Goal: Book appointment/travel/reservation

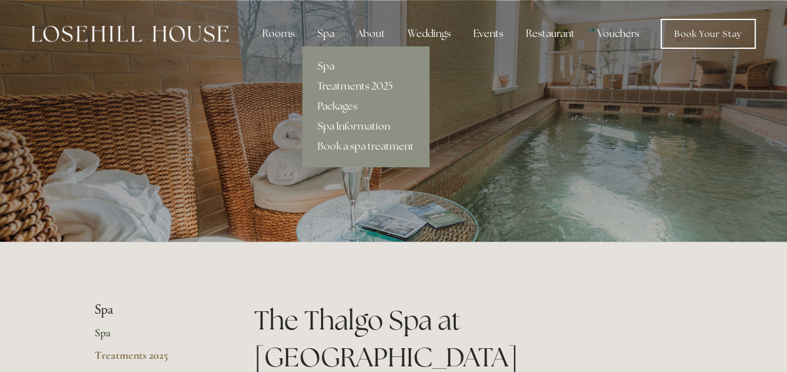
click at [334, 80] on link "Treatments 2025" at bounding box center [365, 86] width 126 height 20
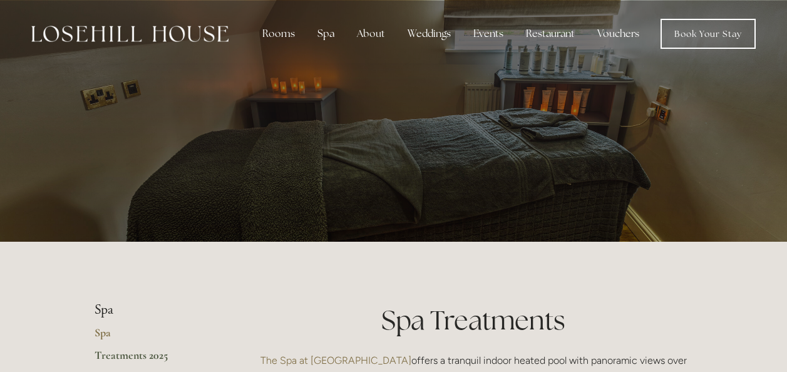
scroll to position [324, 0]
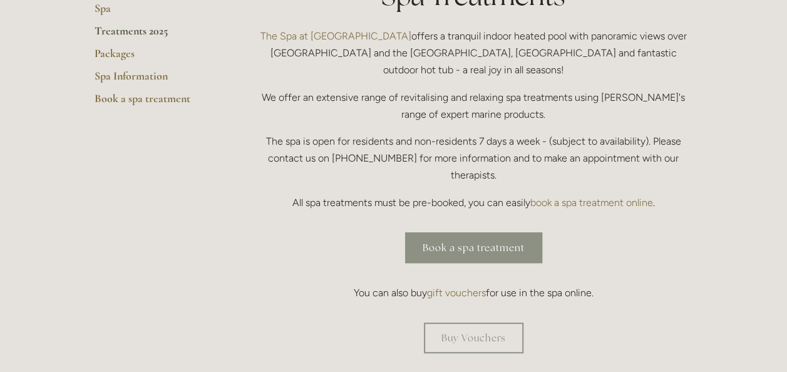
click at [430, 232] on link "Book a spa treatment" at bounding box center [473, 247] width 137 height 31
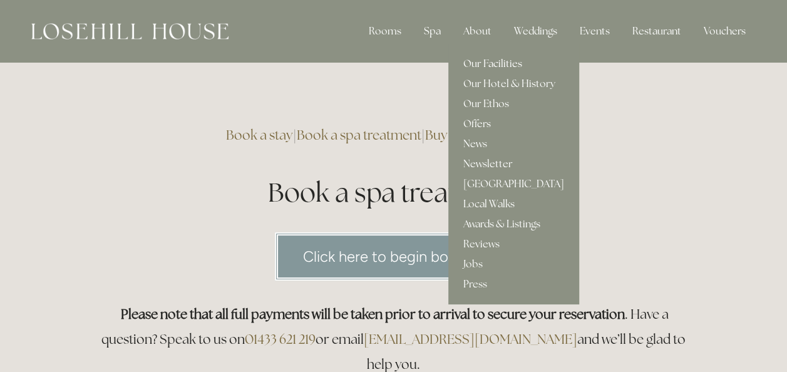
click at [483, 63] on link "Our Facilities" at bounding box center [513, 64] width 131 height 20
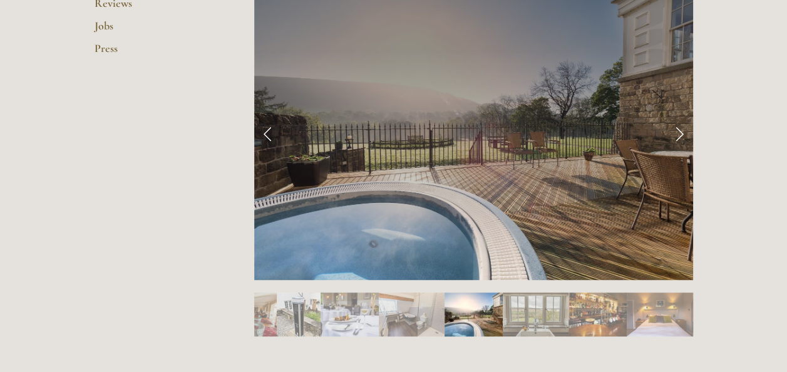
scroll to position [532, 0]
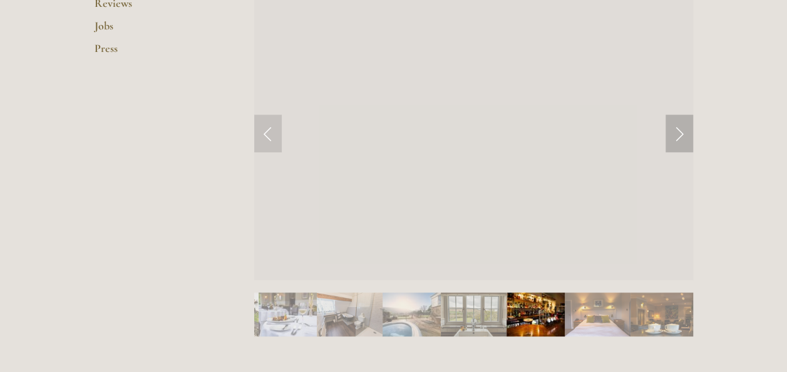
click at [680, 136] on link "Next Slide" at bounding box center [679, 134] width 28 height 38
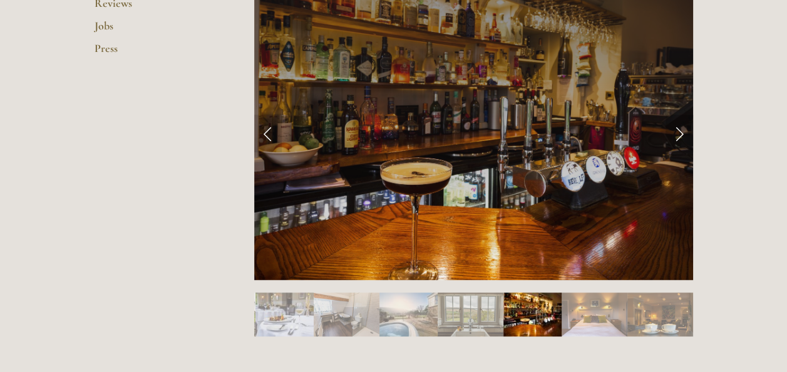
click at [680, 136] on link "Next Slide" at bounding box center [679, 134] width 28 height 38
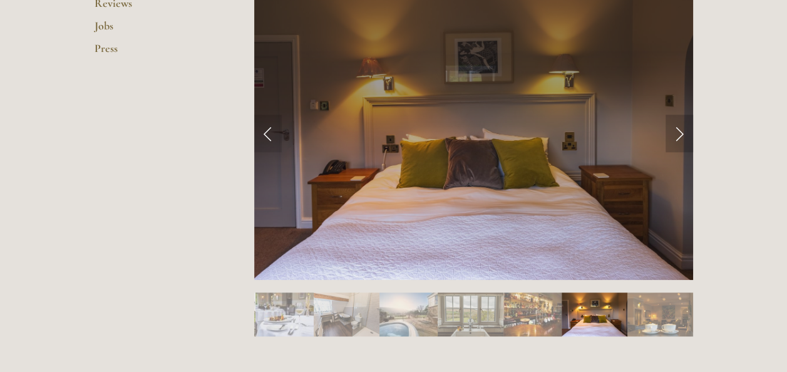
click at [680, 136] on link "Next Slide" at bounding box center [679, 134] width 28 height 38
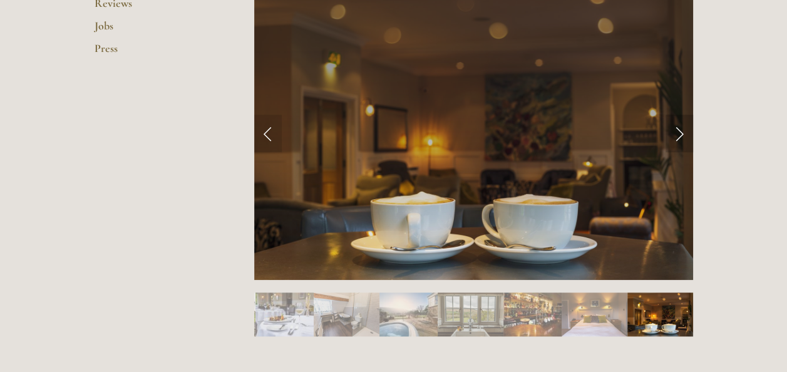
click at [680, 136] on link "Next Slide" at bounding box center [679, 134] width 28 height 38
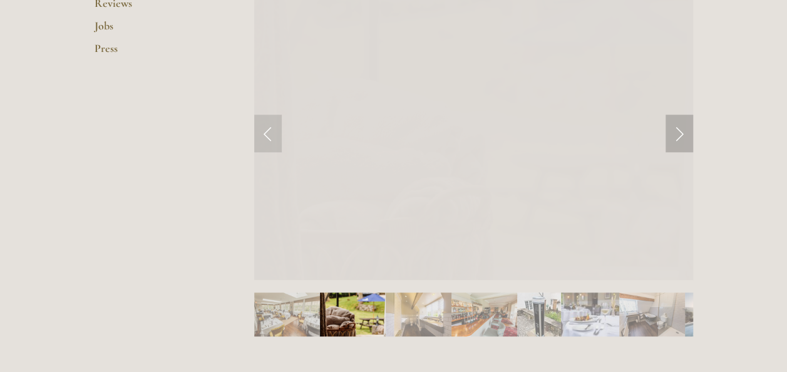
click at [680, 136] on link "Next Slide" at bounding box center [679, 134] width 28 height 38
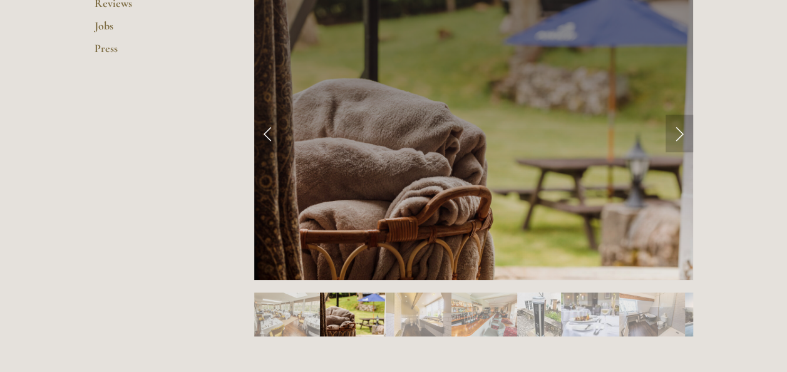
click at [680, 136] on link "Next Slide" at bounding box center [679, 134] width 28 height 38
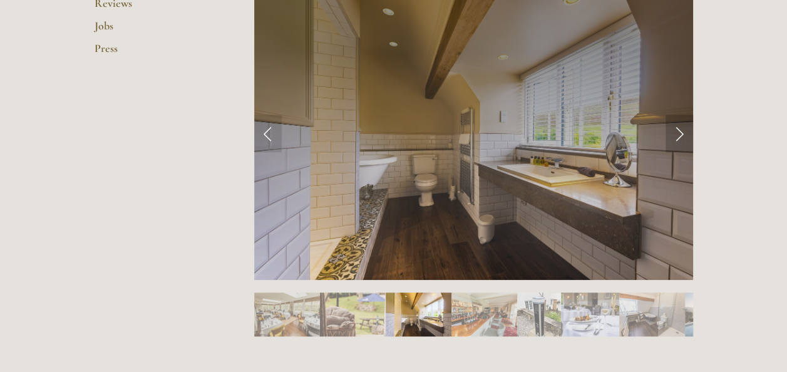
click at [680, 136] on link "Next Slide" at bounding box center [679, 134] width 28 height 38
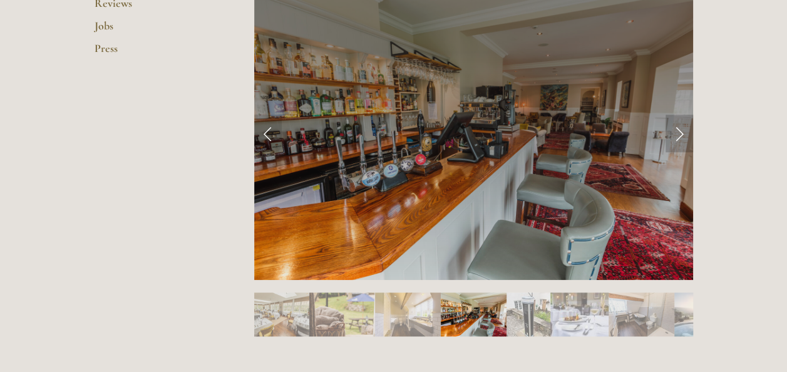
click at [680, 136] on link "Next Slide" at bounding box center [679, 134] width 28 height 38
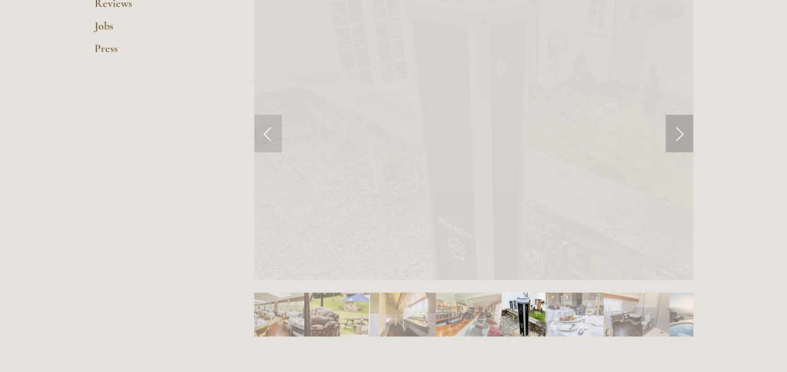
click at [680, 136] on link "Next Slide" at bounding box center [679, 134] width 28 height 38
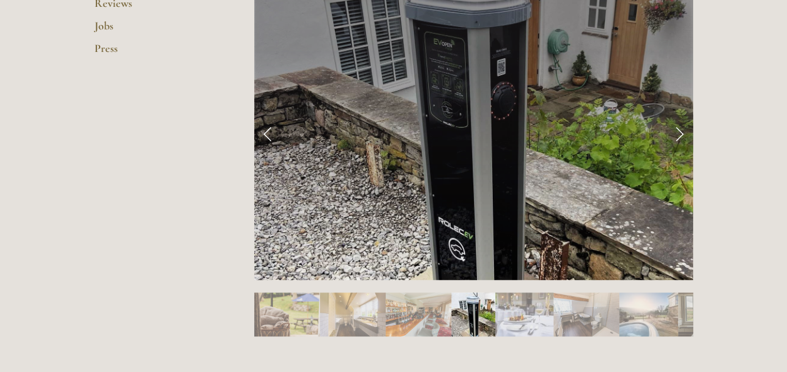
click at [680, 136] on link "Next Slide" at bounding box center [679, 134] width 28 height 38
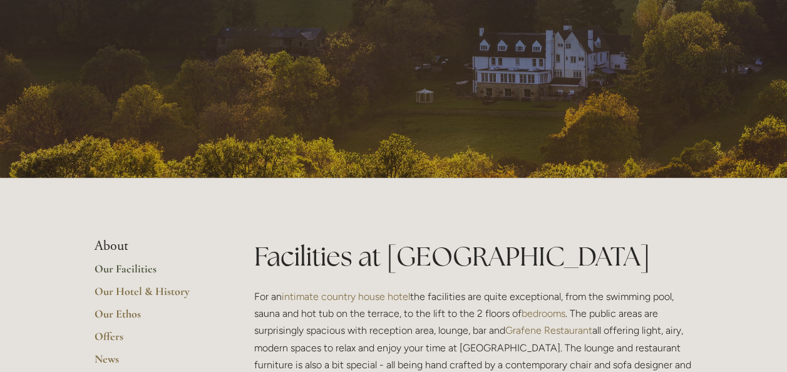
scroll to position [0, 0]
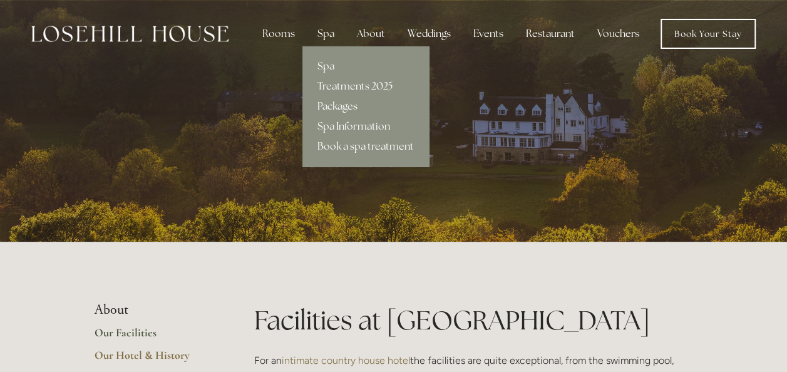
click at [334, 103] on link "Packages" at bounding box center [365, 106] width 126 height 20
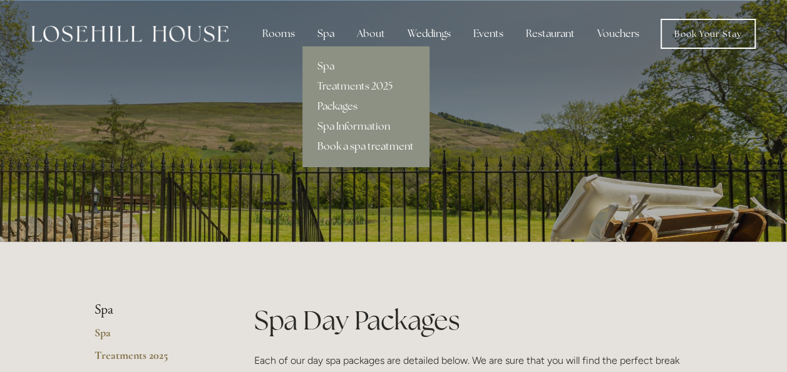
click at [344, 149] on link "Book a spa treatment" at bounding box center [365, 146] width 126 height 20
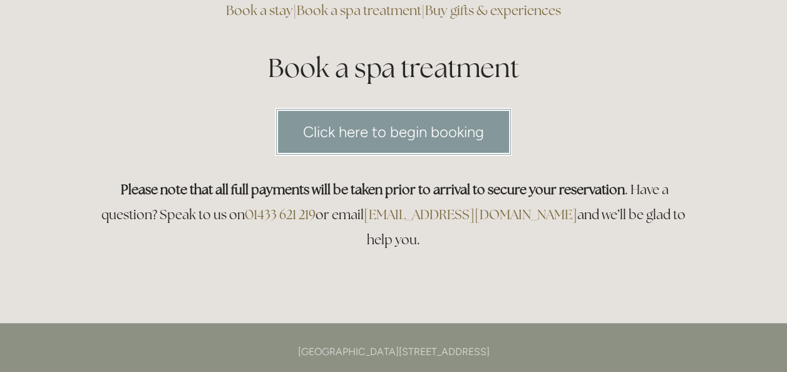
scroll to position [125, 0]
click at [381, 134] on link "Click here to begin booking" at bounding box center [393, 131] width 237 height 48
